Goal: Navigation & Orientation: Find specific page/section

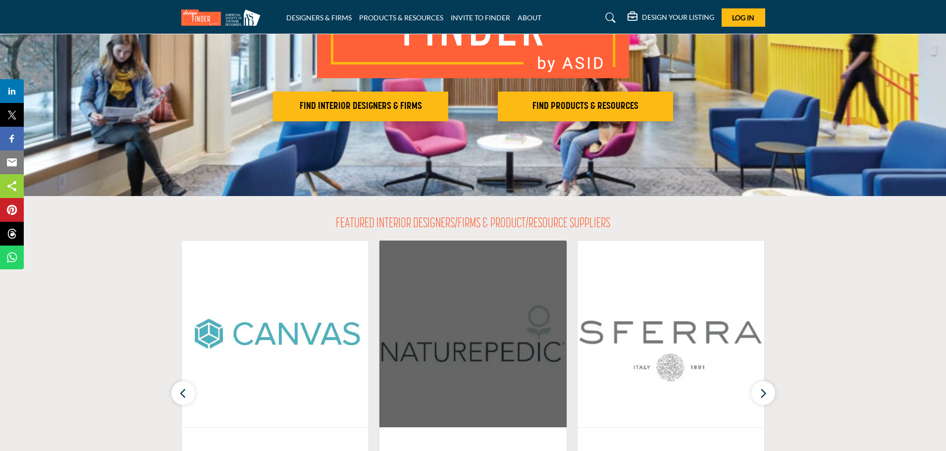
scroll to position [198, 0]
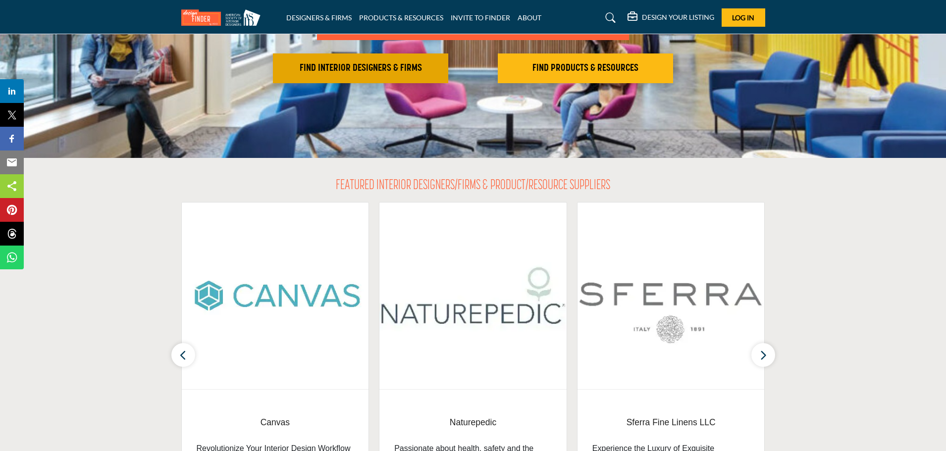
click at [387, 69] on h2 "FIND INTERIOR DESIGNERS & FIRMS" at bounding box center [360, 68] width 169 height 12
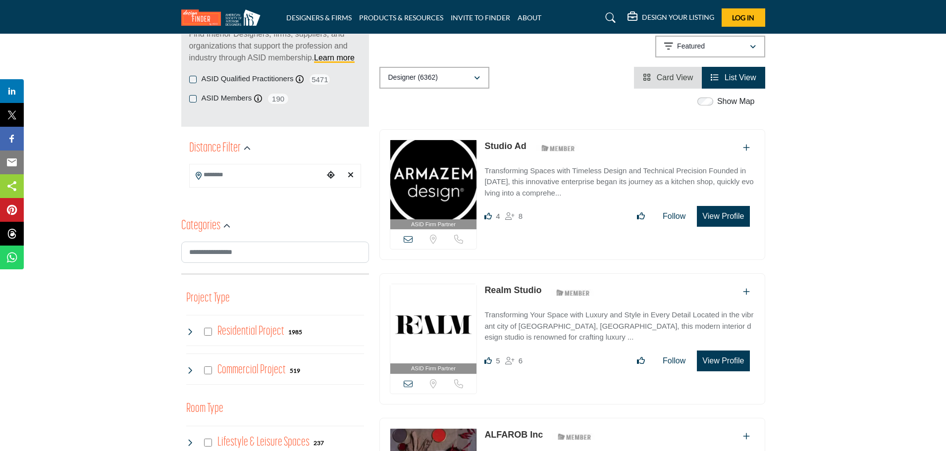
scroll to position [198, 0]
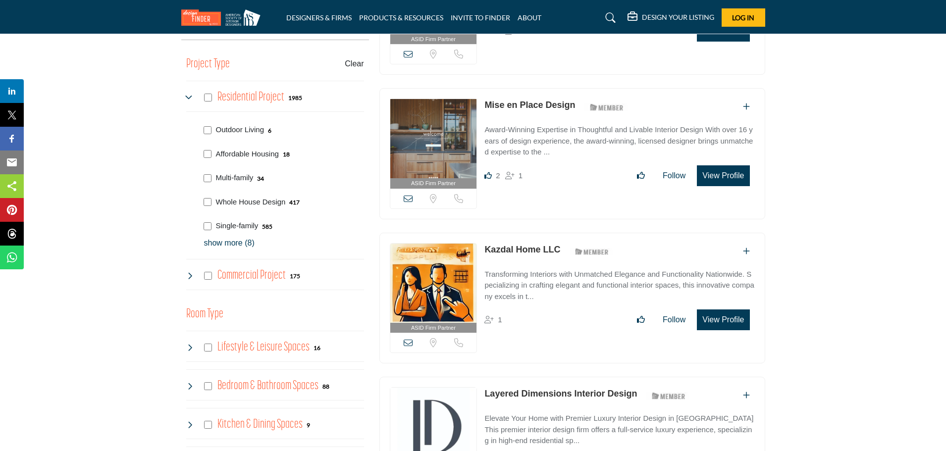
scroll to position [396, 0]
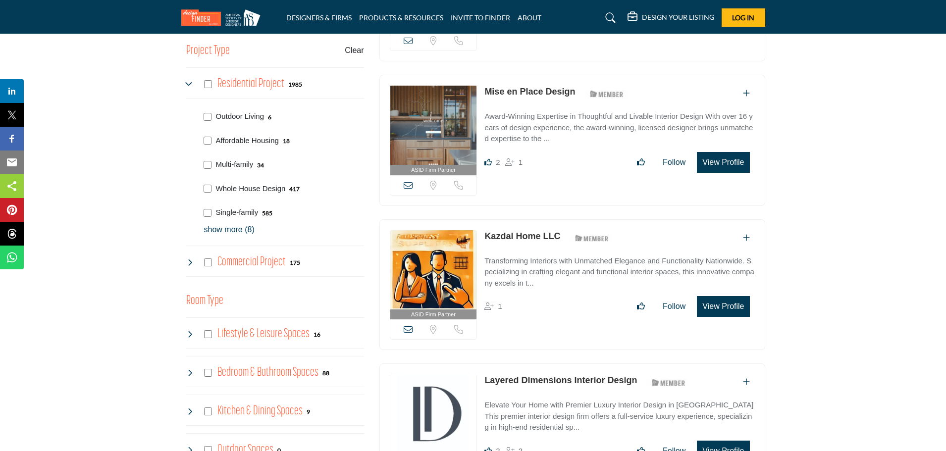
click at [237, 230] on p "show more (8)" at bounding box center [284, 230] width 160 height 12
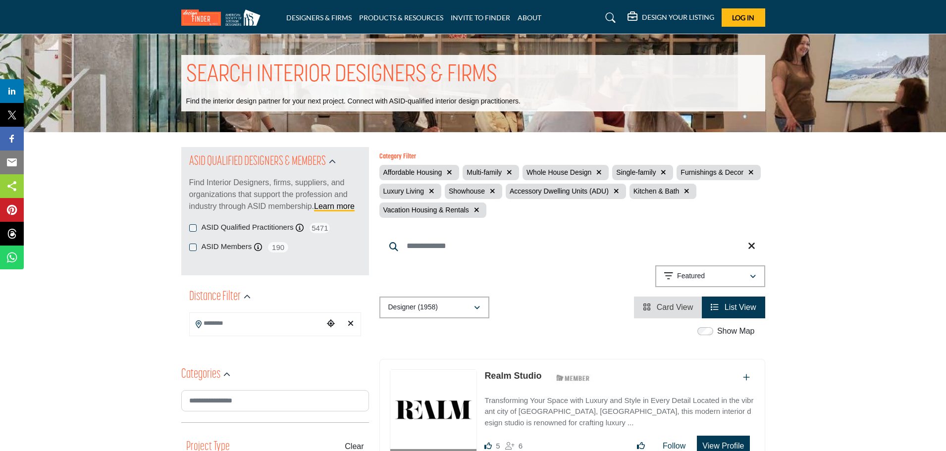
click at [239, 327] on input "Search Location" at bounding box center [257, 323] width 134 height 19
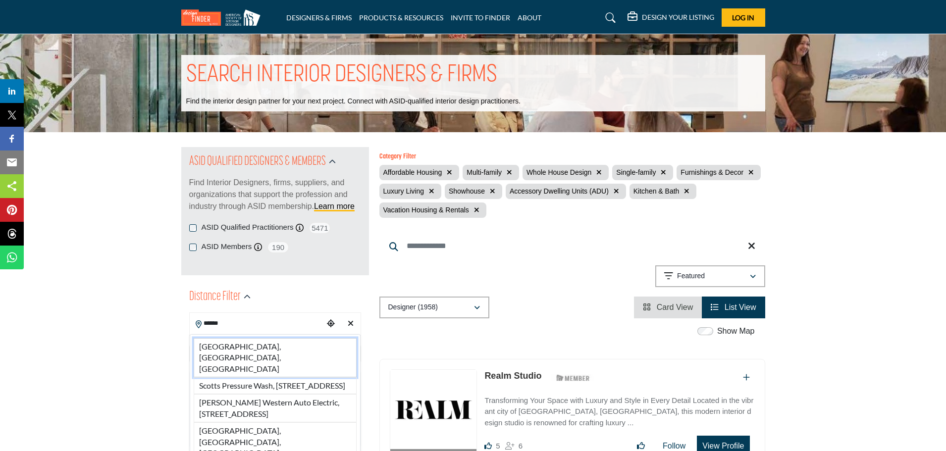
click at [254, 344] on li "[GEOGRAPHIC_DATA], [GEOGRAPHIC_DATA], [GEOGRAPHIC_DATA]" at bounding box center [275, 357] width 163 height 39
type input "**********"
type input "***"
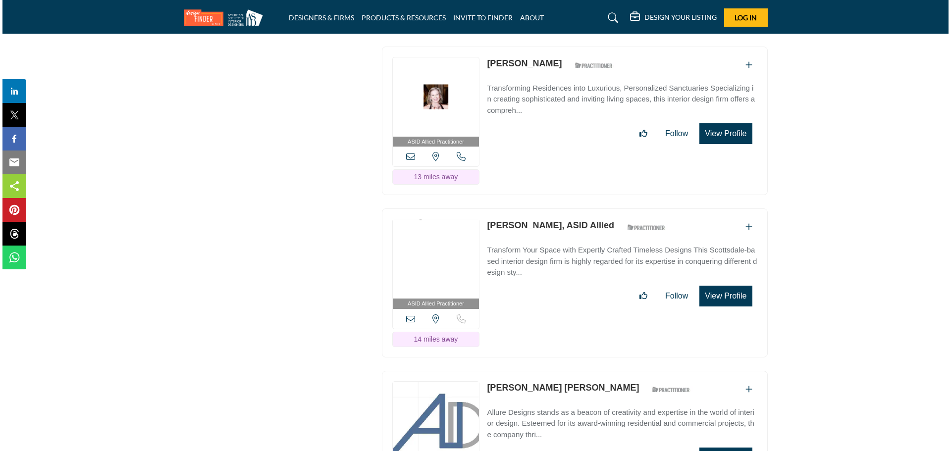
scroll to position [5399, 0]
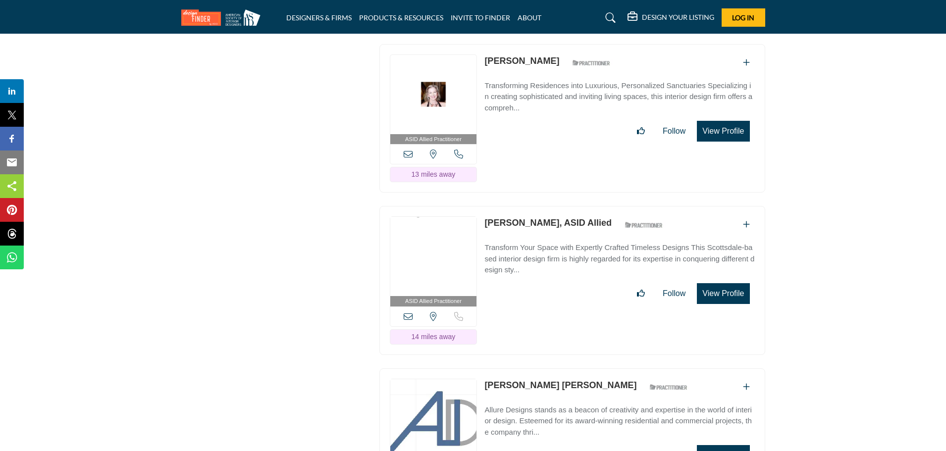
click at [731, 283] on button "View Profile" at bounding box center [723, 293] width 53 height 21
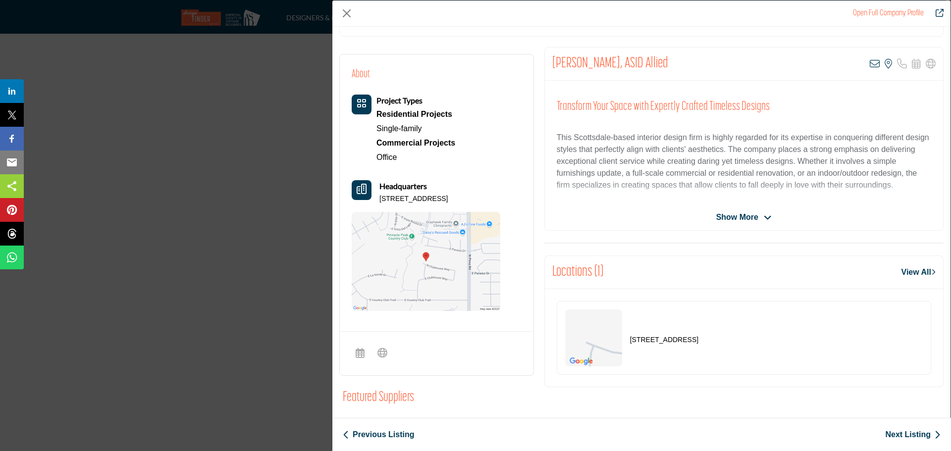
scroll to position [112, 0]
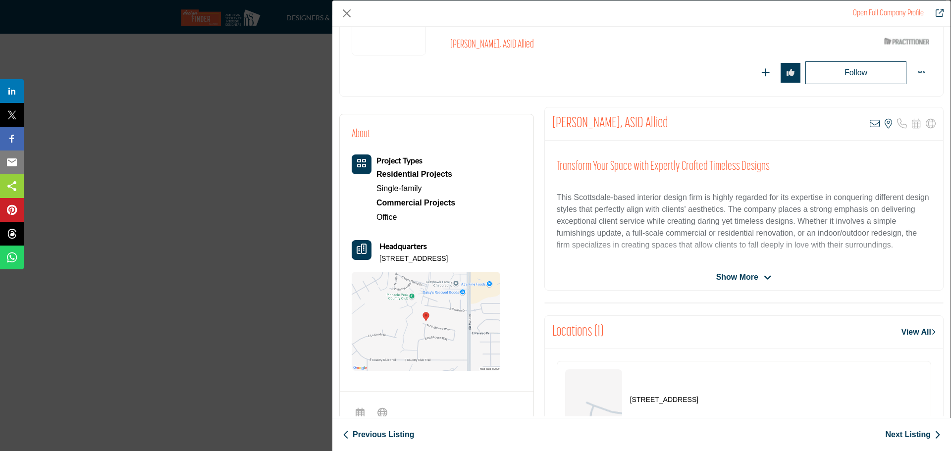
click at [737, 280] on span "Show More" at bounding box center [737, 277] width 42 height 12
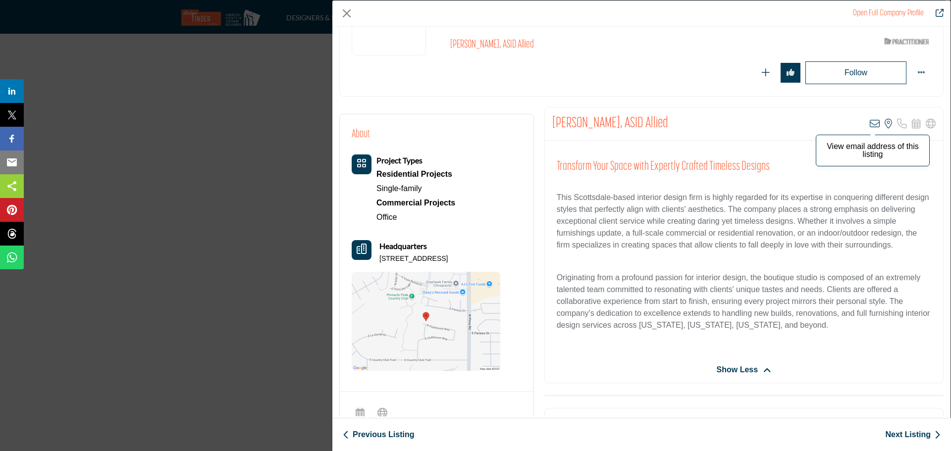
click at [870, 124] on icon "Company Data Modal" at bounding box center [875, 124] width 10 height 10
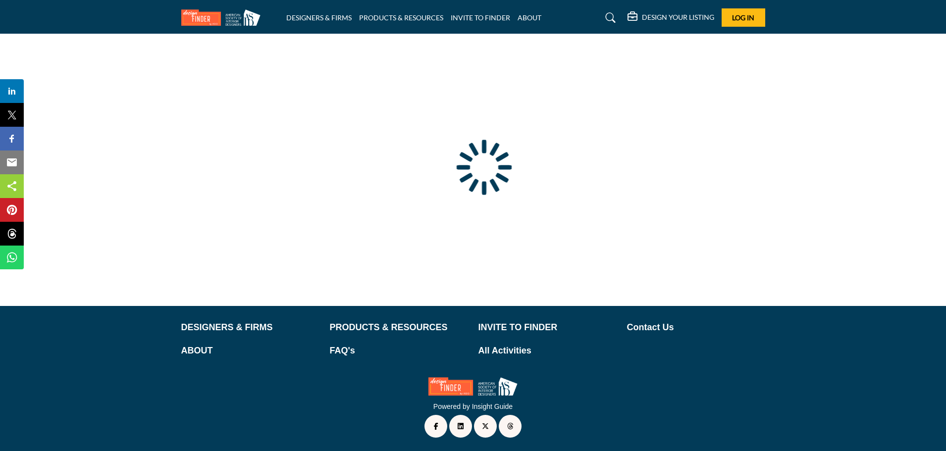
type input "**********"
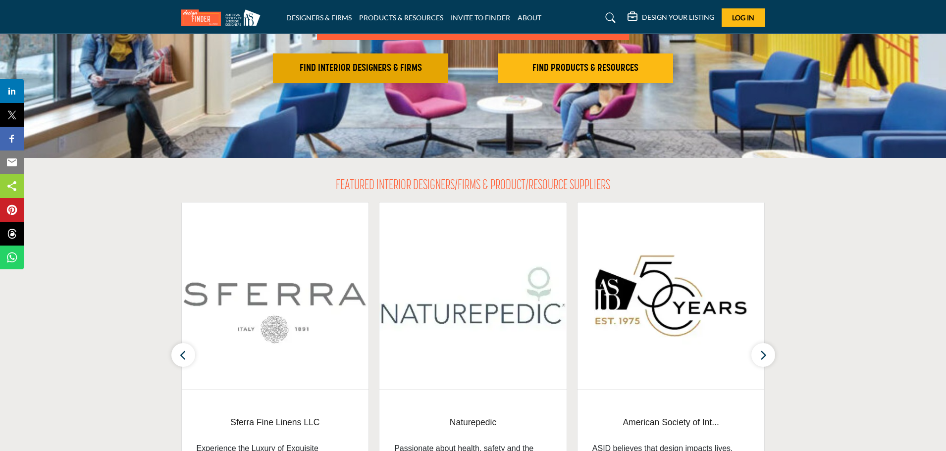
click at [371, 68] on h2 "FIND INTERIOR DESIGNERS & FIRMS" at bounding box center [360, 68] width 169 height 12
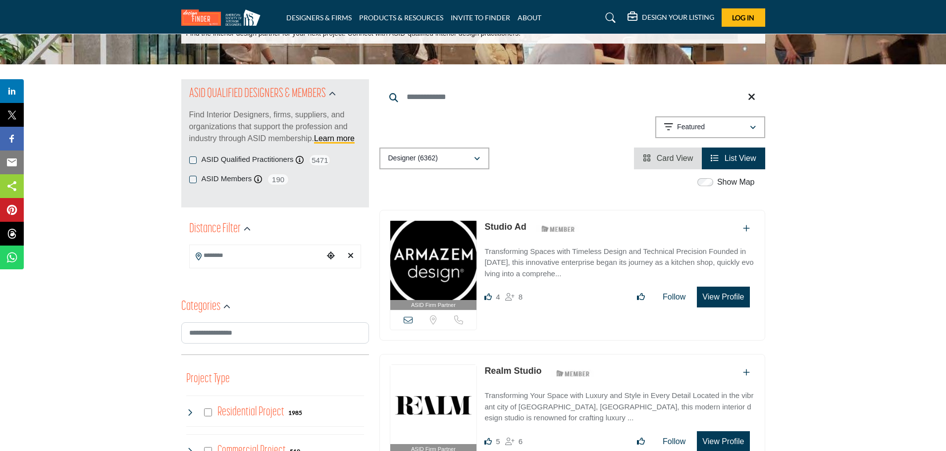
scroll to position [99, 0]
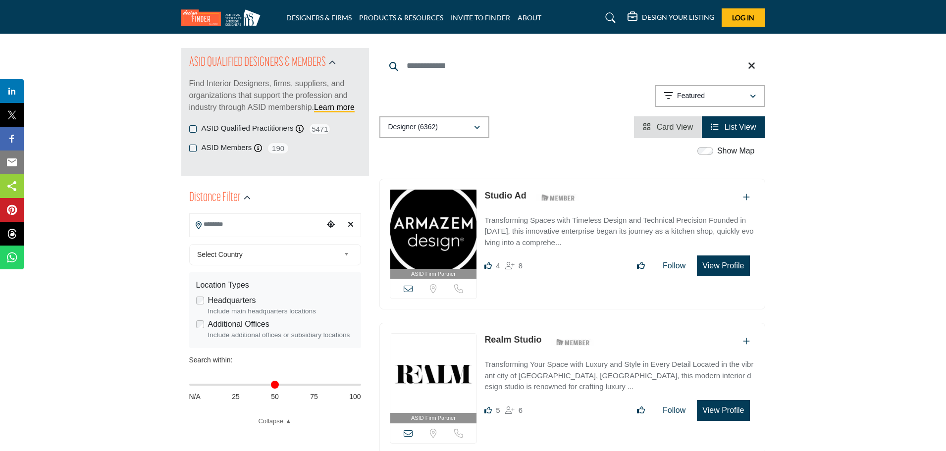
click at [234, 224] on input "Search Location" at bounding box center [257, 224] width 134 height 19
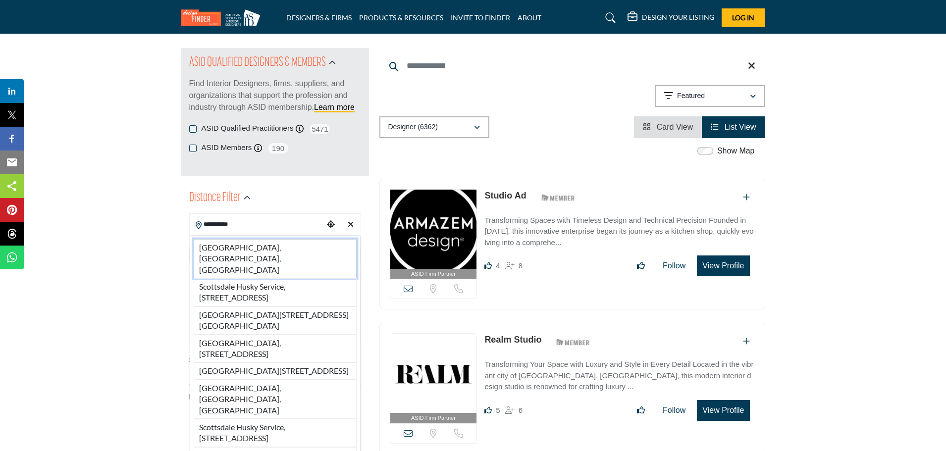
click at [229, 246] on li "[GEOGRAPHIC_DATA], [GEOGRAPHIC_DATA], [GEOGRAPHIC_DATA]" at bounding box center [275, 258] width 163 height 39
type input "**********"
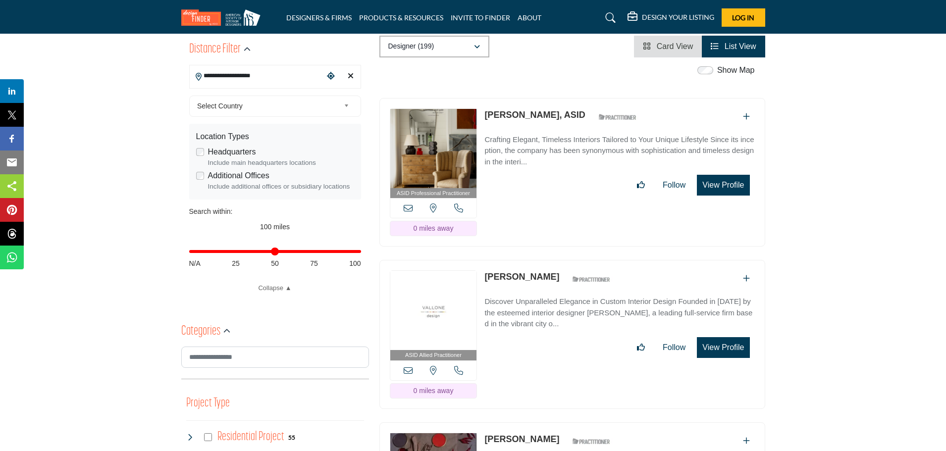
scroll to position [99, 0]
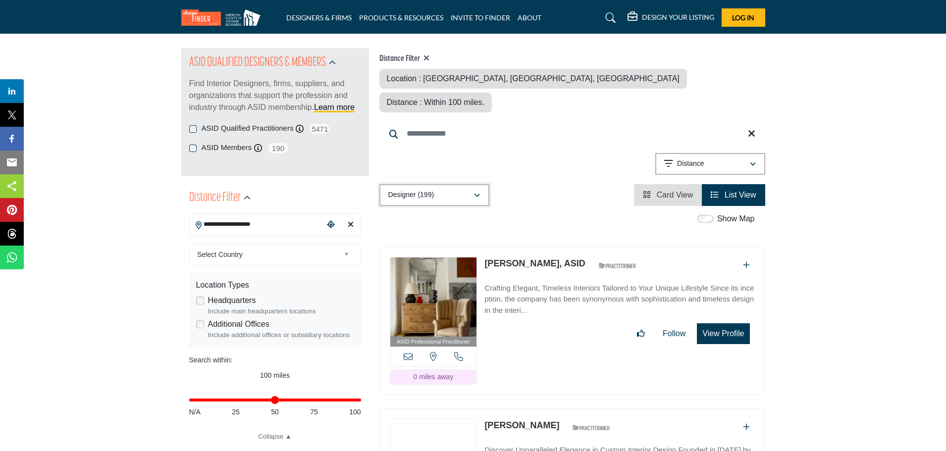
click at [477, 192] on icon "button" at bounding box center [477, 195] width 6 height 7
drag, startPoint x: 355, startPoint y: 401, endPoint x: 235, endPoint y: 403, distance: 119.9
click at [235, 401] on input "Distance in miles" at bounding box center [275, 400] width 172 height 2
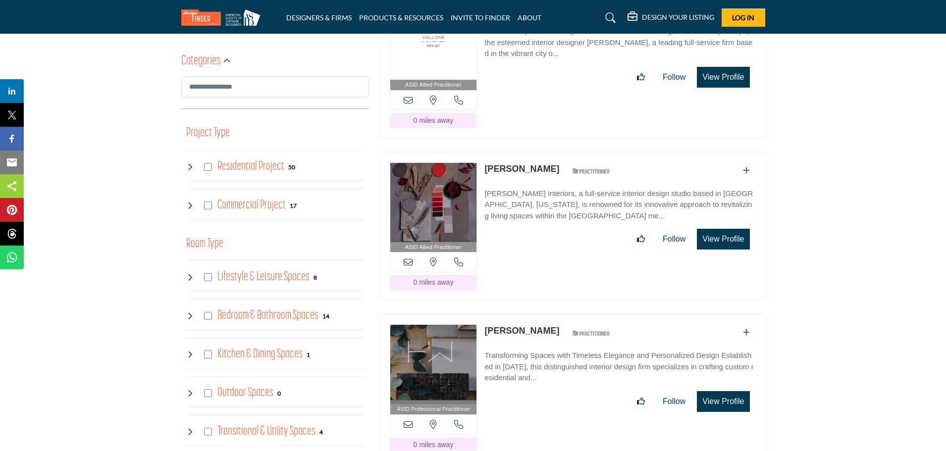
scroll to position [545, 0]
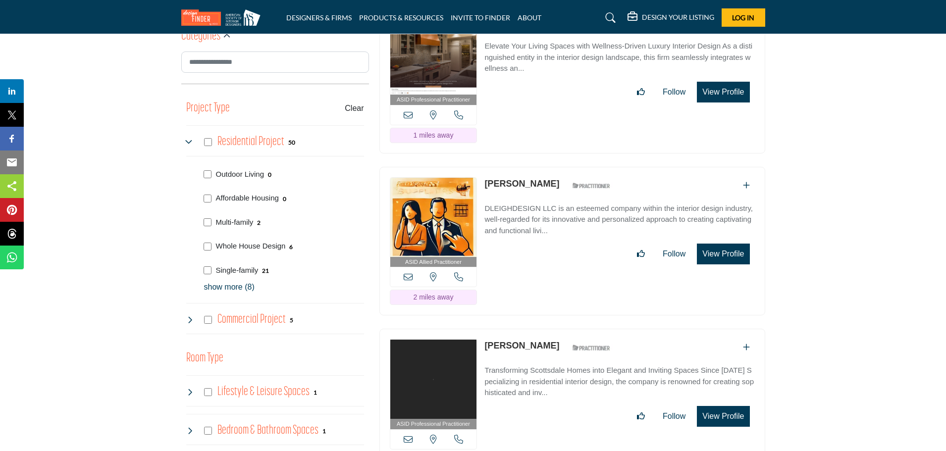
scroll to position [545, 0]
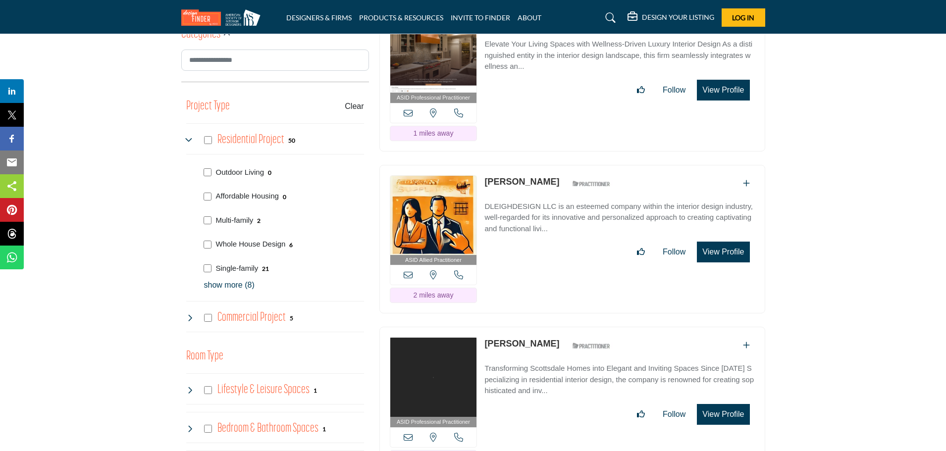
click at [236, 288] on p "show more (8)" at bounding box center [284, 285] width 160 height 12
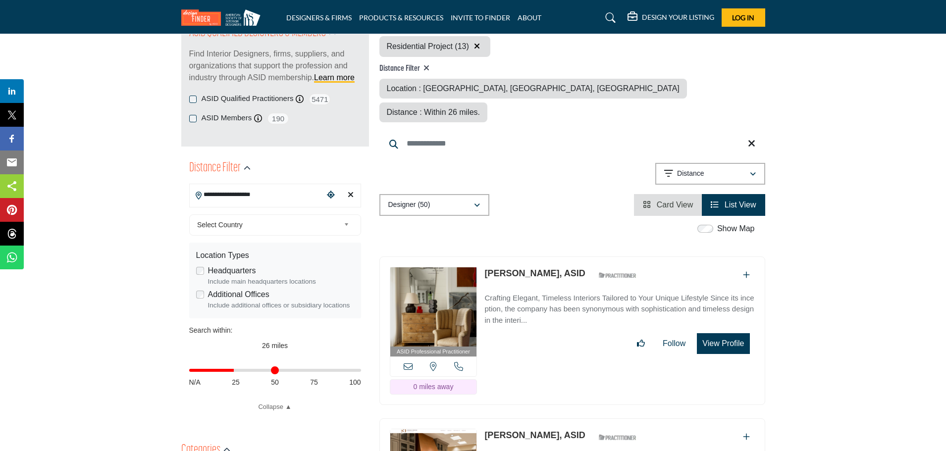
scroll to position [0, 0]
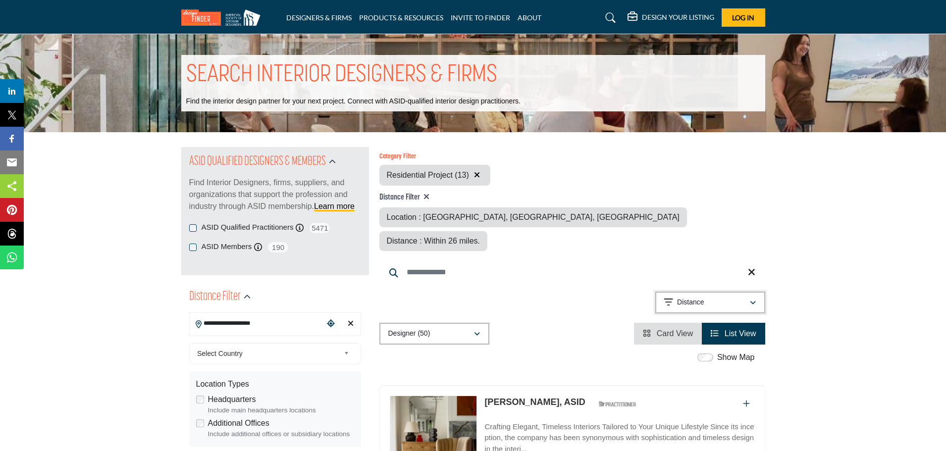
click at [756, 292] on button "Distance" at bounding box center [710, 303] width 110 height 22
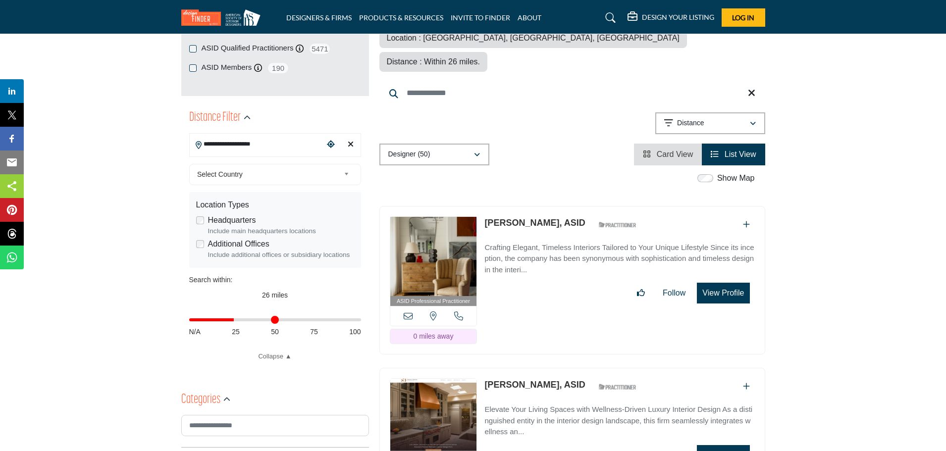
scroll to position [198, 0]
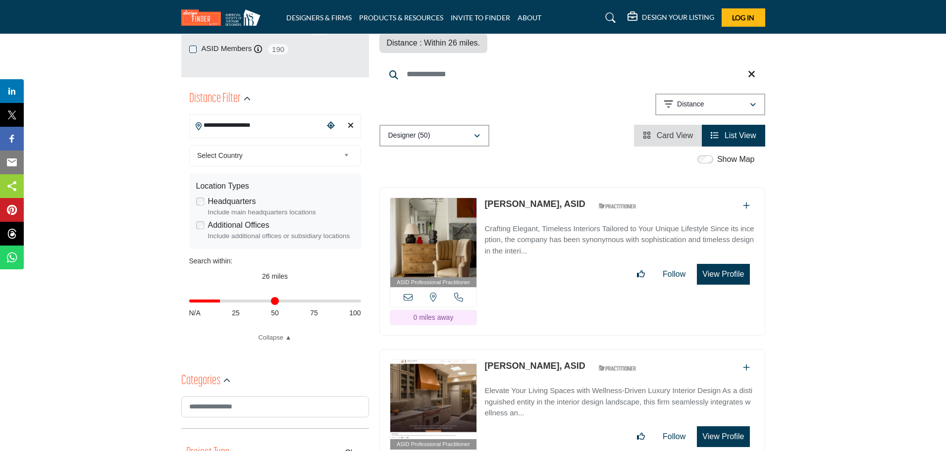
click at [223, 302] on input "Distance in miles" at bounding box center [275, 301] width 172 height 2
click at [230, 302] on input "Distance in miles" at bounding box center [275, 301] width 172 height 2
type input "**"
click at [227, 302] on input "Distance in miles" at bounding box center [275, 301] width 172 height 2
